Goal: Check status: Check status

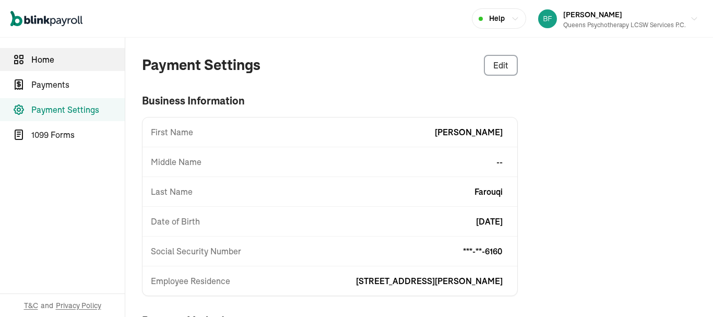
scroll to position [69, 0]
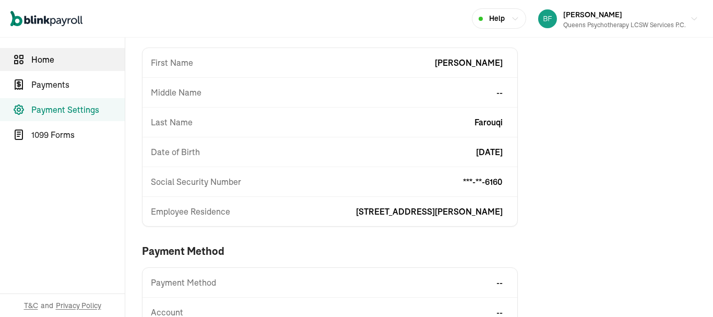
click at [54, 58] on span "Home" at bounding box center [77, 59] width 93 height 13
select select "2025"
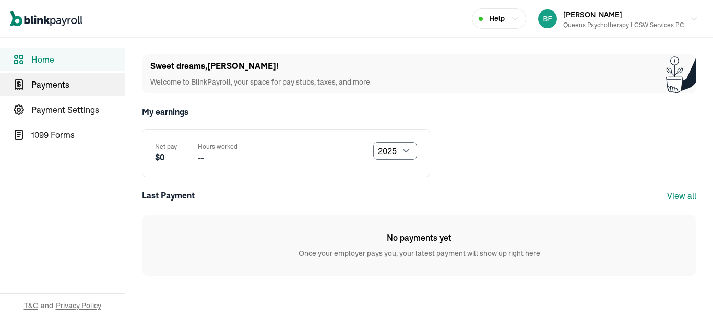
click at [51, 84] on span "Payments" at bounding box center [77, 84] width 93 height 13
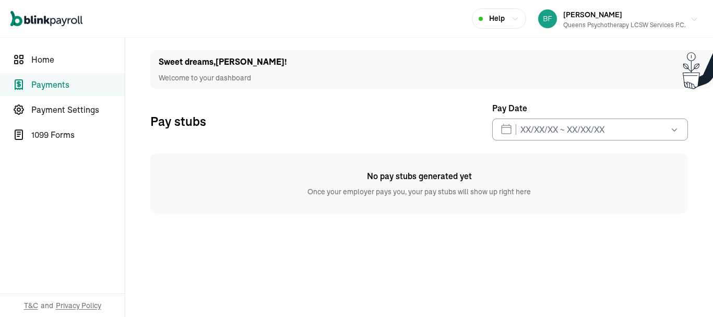
click at [553, 22] on img "button" at bounding box center [547, 18] width 19 height 19
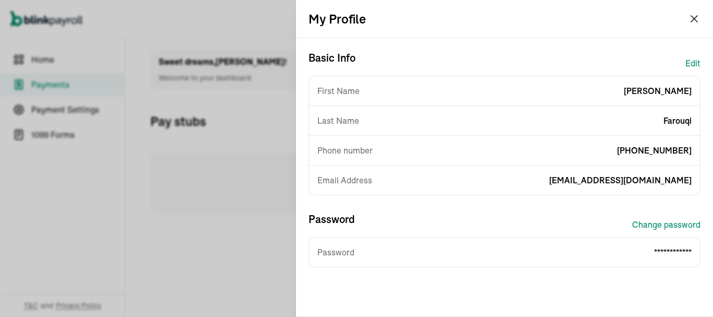
click at [686, 61] on button "Edit" at bounding box center [693, 63] width 15 height 25
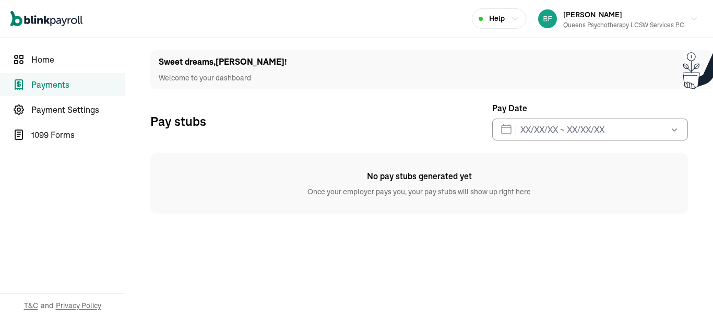
click at [174, 175] on span "No pay stubs generated yet" at bounding box center [419, 176] width 538 height 13
click at [62, 64] on span "Home" at bounding box center [77, 59] width 93 height 13
select select "2025"
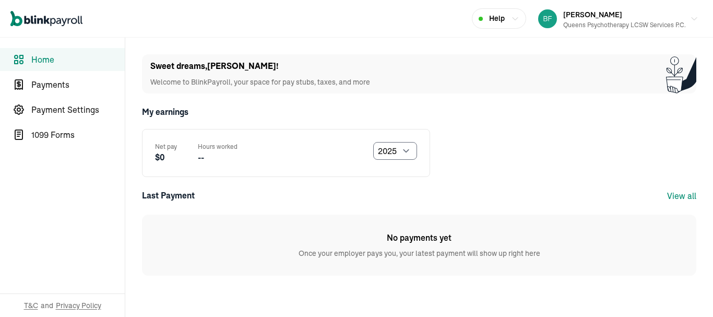
click at [674, 191] on link "View all" at bounding box center [681, 196] width 29 height 10
